Goal: Find specific page/section: Find specific page/section

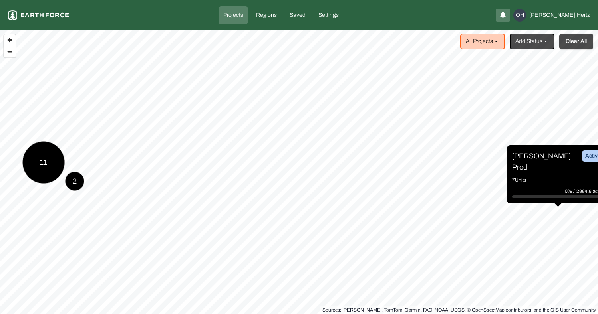
click at [570, 42] on button "Clear All" at bounding box center [576, 42] width 34 height 16
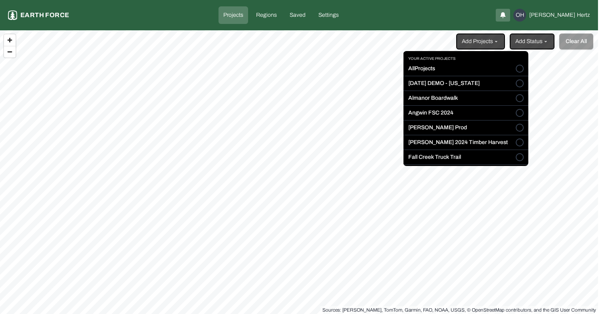
click at [492, 45] on html "Projects Earth force Projects Regions Saved Settings OH [PERSON_NAME] Add Proje…" at bounding box center [302, 157] width 604 height 314
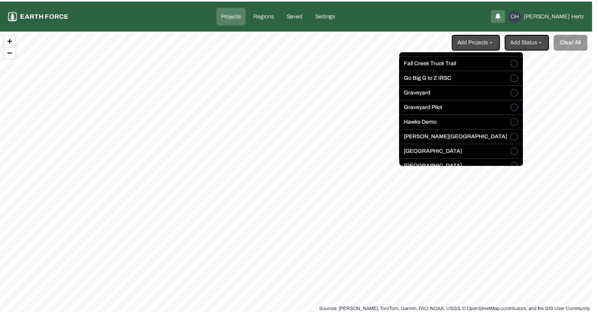
scroll to position [125, 0]
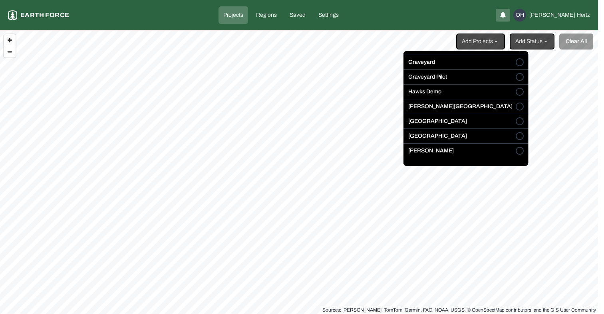
click at [516, 135] on button "[GEOGRAPHIC_DATA]" at bounding box center [520, 136] width 8 height 8
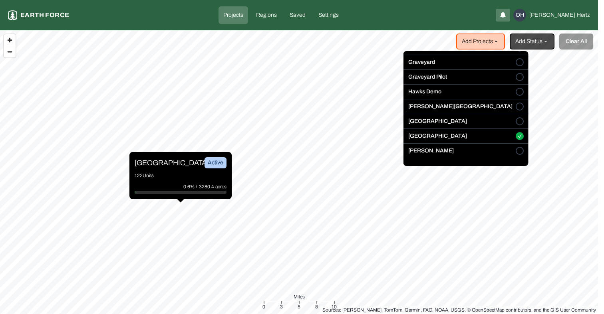
click at [143, 159] on html "Projects Earth force Projects Regions Saved Settings OH [PERSON_NAME] Add Proje…" at bounding box center [302, 157] width 604 height 314
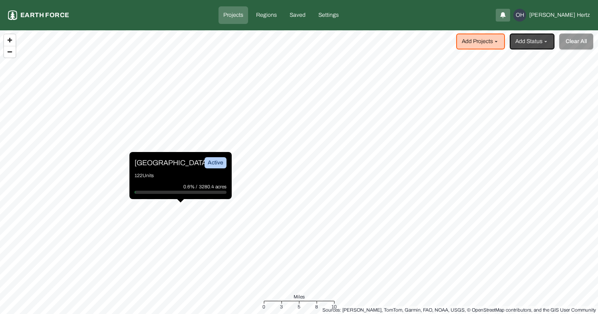
click at [142, 162] on p "[GEOGRAPHIC_DATA]" at bounding box center [165, 162] width 60 height 11
